Goal: Task Accomplishment & Management: Use online tool/utility

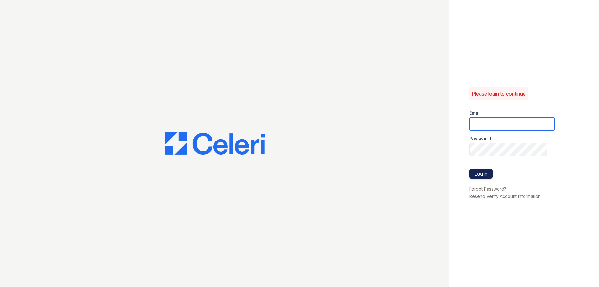
type input "theplace2@cafmanagement.com"
click at [483, 176] on button "Login" at bounding box center [480, 173] width 23 height 10
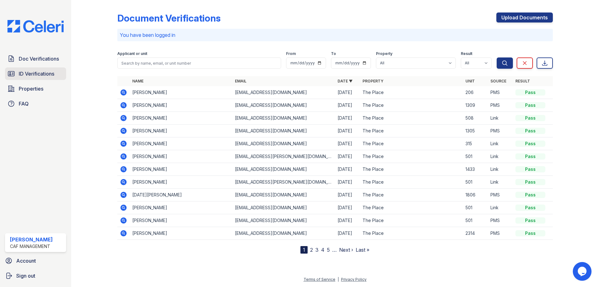
click at [41, 74] on span "ID Verifications" at bounding box center [37, 73] width 36 height 7
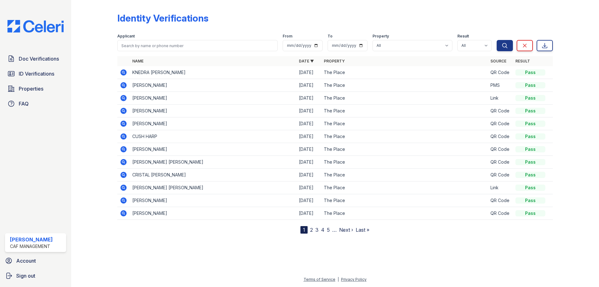
click at [122, 72] on icon at bounding box center [123, 72] width 6 height 6
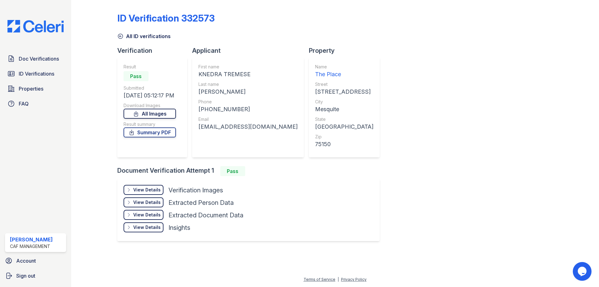
click at [150, 112] on link "All Images" at bounding box center [150, 114] width 52 height 10
click at [29, 58] on span "Doc Verifications" at bounding box center [39, 58] width 40 height 7
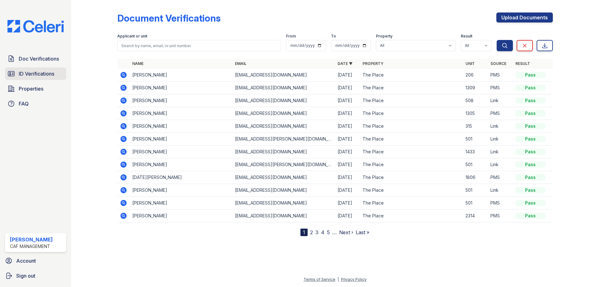
click at [32, 74] on span "ID Verifications" at bounding box center [37, 73] width 36 height 7
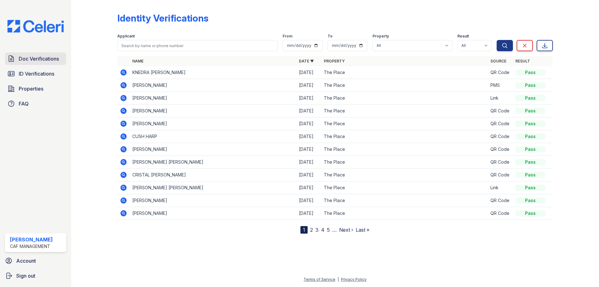
click at [29, 57] on span "Doc Verifications" at bounding box center [39, 58] width 40 height 7
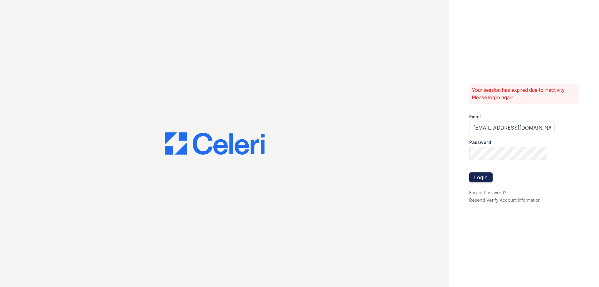
click at [483, 175] on button "Login" at bounding box center [480, 177] width 23 height 10
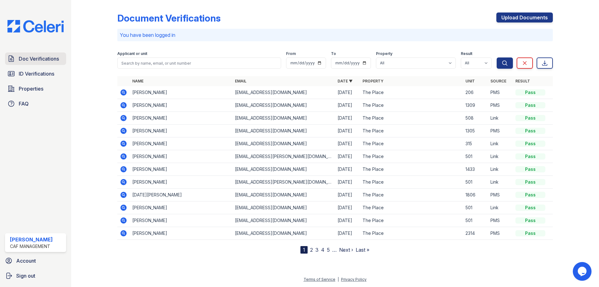
click at [39, 59] on span "Doc Verifications" at bounding box center [39, 58] width 40 height 7
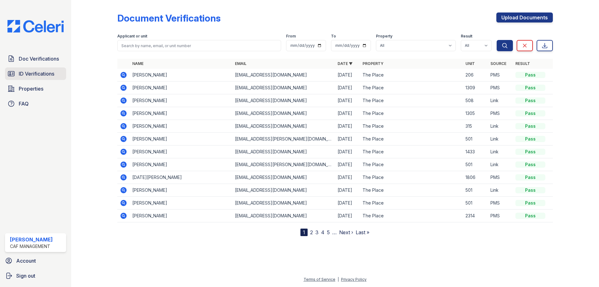
click at [39, 76] on span "ID Verifications" at bounding box center [37, 73] width 36 height 7
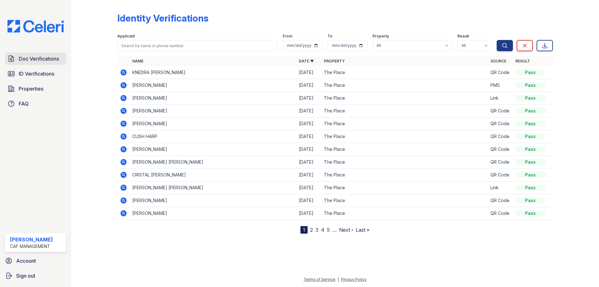
click at [41, 60] on span "Doc Verifications" at bounding box center [39, 58] width 40 height 7
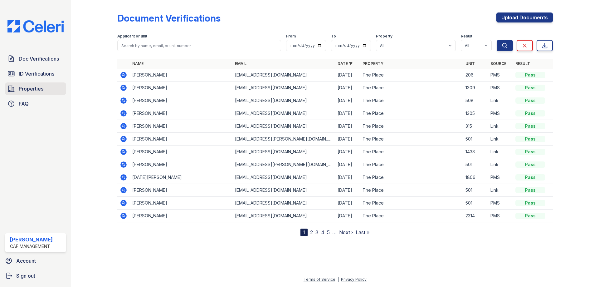
click at [41, 88] on span "Properties" at bounding box center [31, 88] width 25 height 7
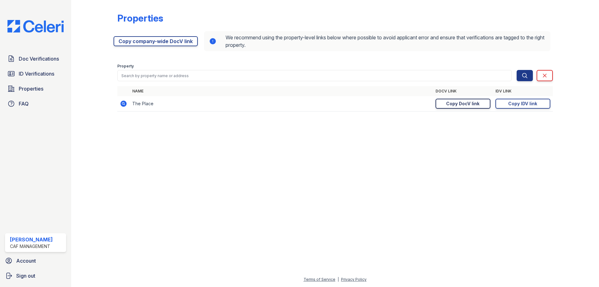
click at [479, 104] on div "Copy DocV link" at bounding box center [462, 103] width 33 height 6
click at [525, 106] on div "Copy IDV link" at bounding box center [522, 103] width 29 height 6
